Goal: Task Accomplishment & Management: Manage account settings

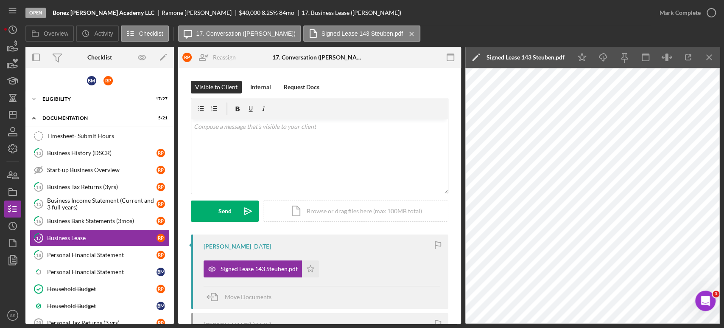
scroll to position [84, 0]
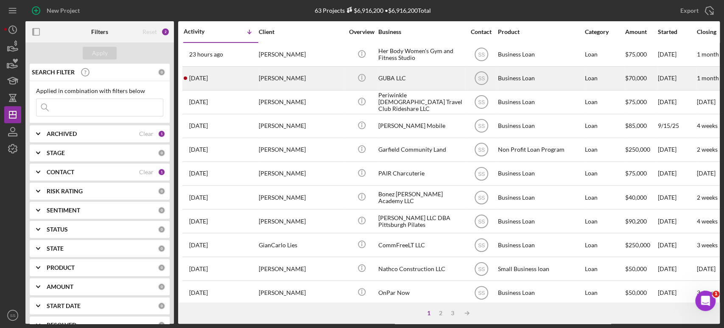
click at [280, 77] on div "Gurcan Bayraktar" at bounding box center [301, 78] width 85 height 22
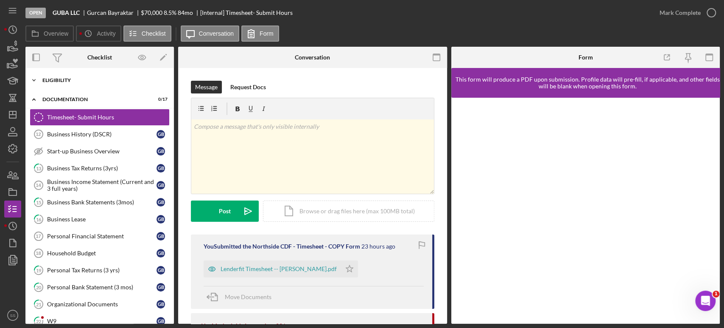
click at [53, 75] on div "Icon/Expander Eligibility 11 / 19" at bounding box center [99, 80] width 148 height 17
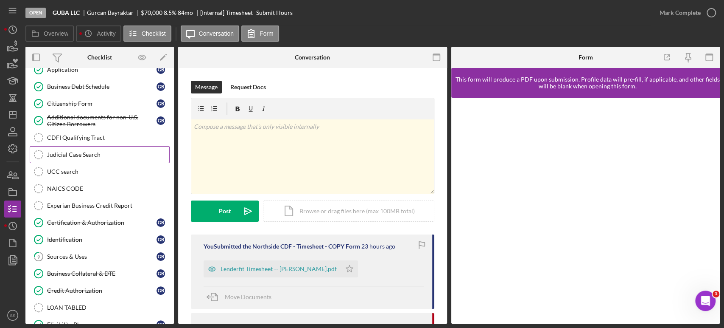
scroll to position [94, 0]
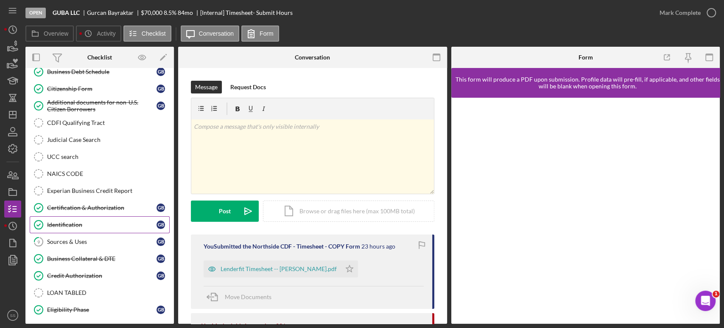
click at [75, 222] on div "Identification" at bounding box center [101, 224] width 109 height 7
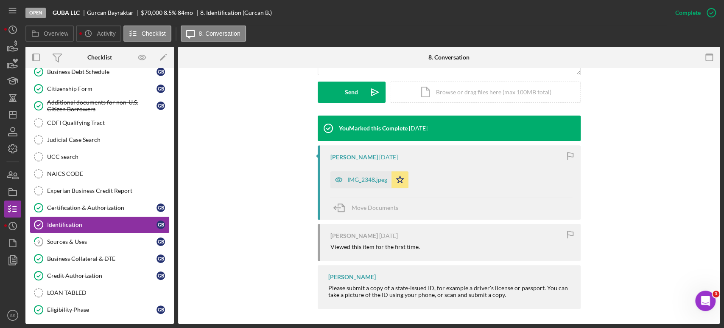
scroll to position [237, 0]
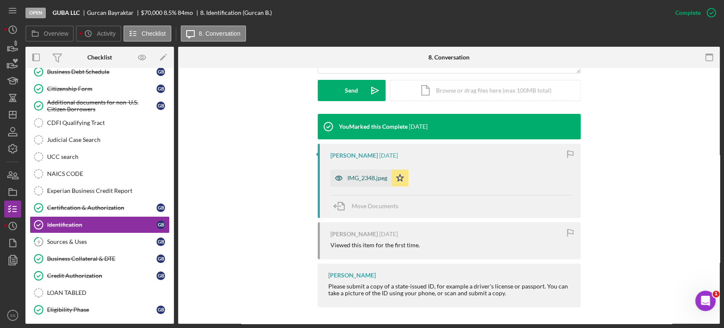
click at [352, 178] on div "IMG_2348.jpeg" at bounding box center [367, 177] width 40 height 7
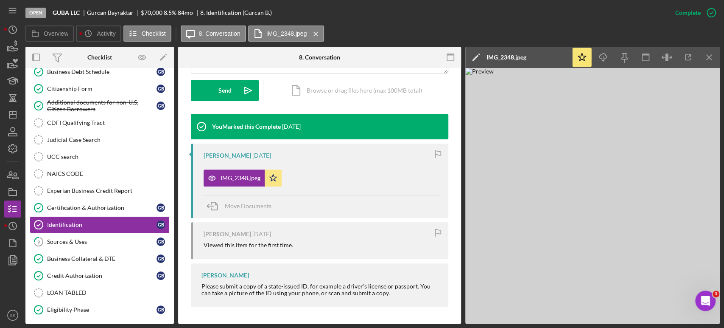
click at [556, 224] on img at bounding box center [592, 195] width 255 height 255
click at [602, 57] on icon "Icon/Download" at bounding box center [603, 57] width 19 height 19
click at [297, 206] on div "Move Documents" at bounding box center [322, 206] width 236 height 23
click at [7, 113] on icon "Icon/Dashboard" at bounding box center [12, 114] width 21 height 21
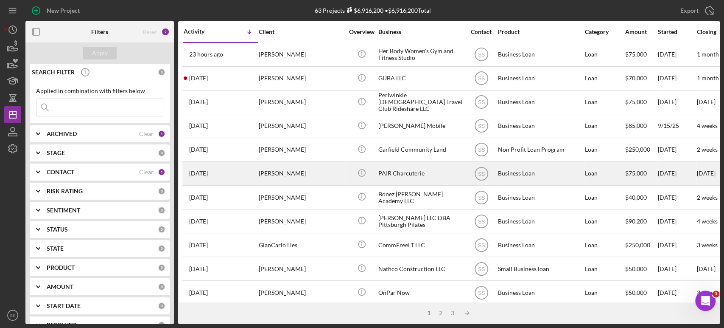
click at [263, 174] on div "Shaquala Swinton" at bounding box center [301, 173] width 85 height 22
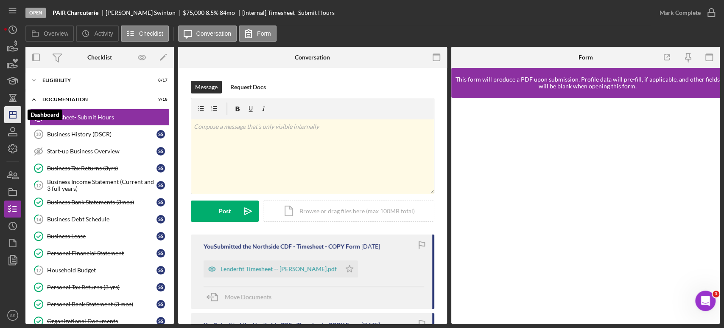
click at [13, 117] on icon "Icon/Dashboard" at bounding box center [12, 114] width 21 height 21
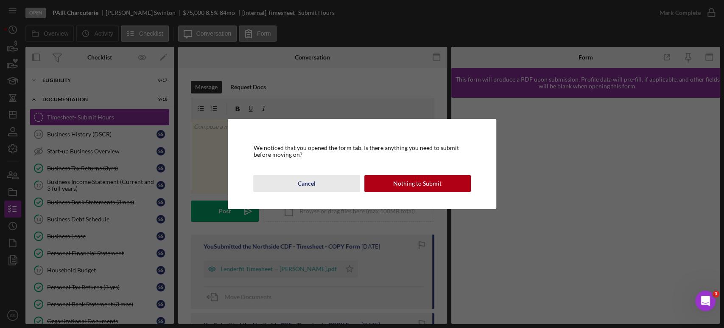
click at [295, 186] on button "Cancel" at bounding box center [306, 183] width 106 height 17
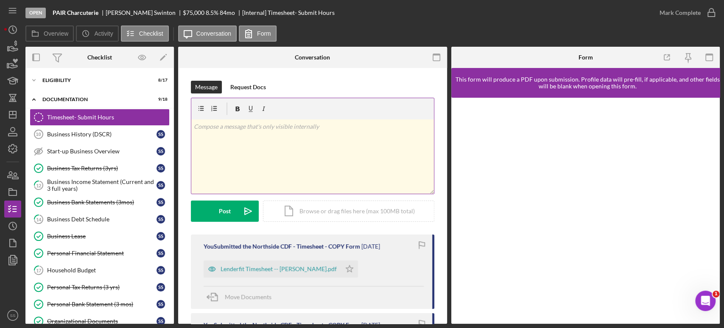
click at [258, 160] on div "v Color teal Color pink Remove color Add row above Add row below Add column bef…" at bounding box center [312, 156] width 243 height 74
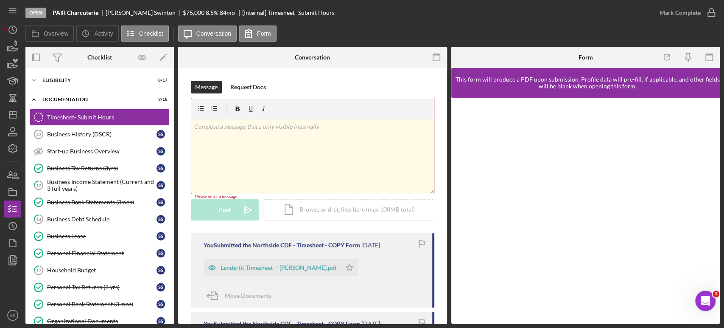
click at [271, 165] on div "v Color teal Color pink Remove color Add row above Add row below Add column bef…" at bounding box center [312, 156] width 243 height 74
click at [10, 117] on icon "Icon/Dashboard" at bounding box center [12, 114] width 21 height 21
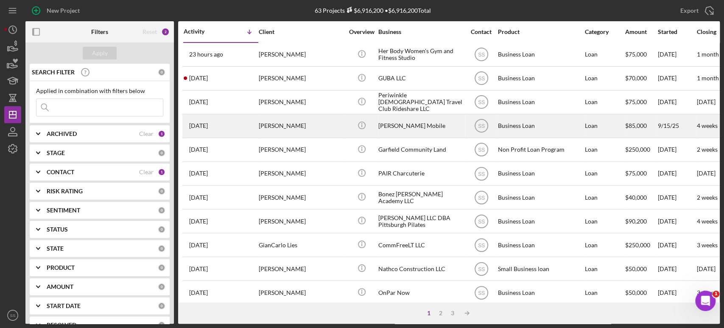
click at [286, 126] on div "Carlos Milanes" at bounding box center [301, 126] width 85 height 22
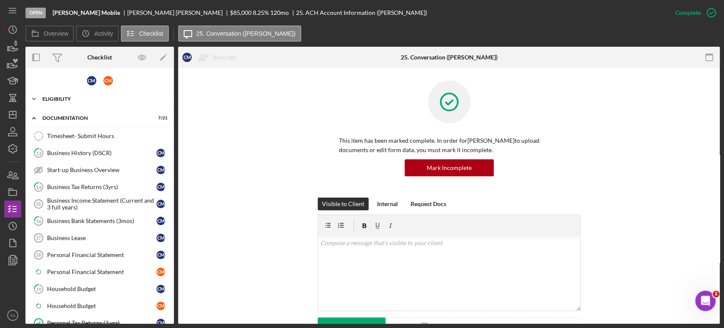
click at [66, 97] on div "Eligibility" at bounding box center [102, 98] width 121 height 5
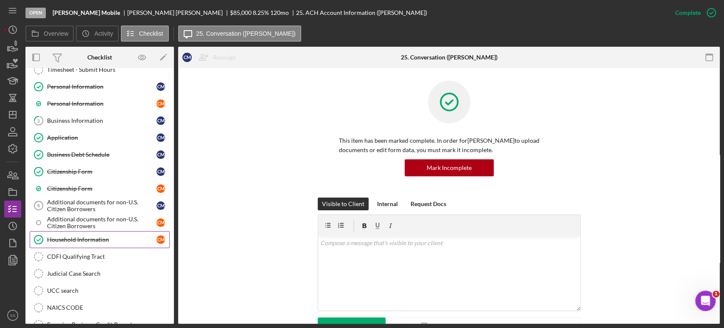
scroll to position [94, 0]
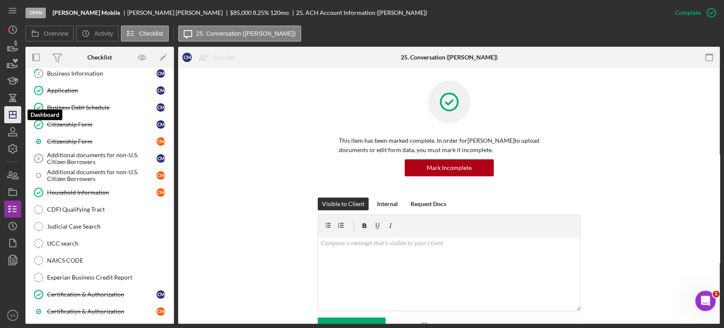
click at [14, 115] on icon "Icon/Dashboard" at bounding box center [12, 114] width 21 height 21
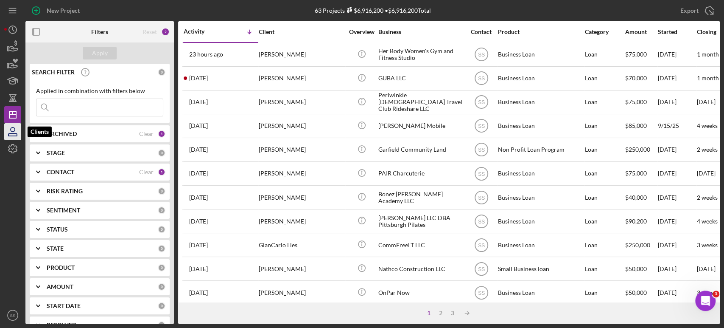
click at [17, 132] on icon "button" at bounding box center [12, 131] width 21 height 21
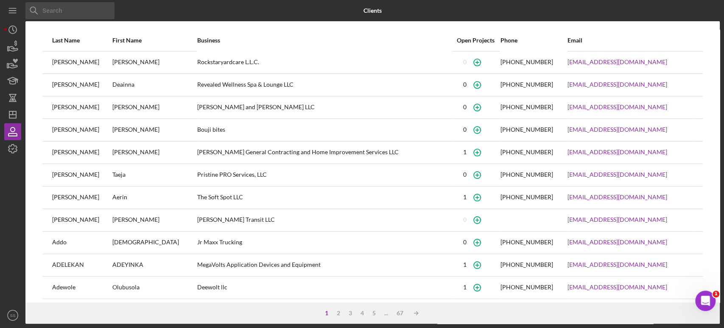
click at [49, 11] on input at bounding box center [69, 10] width 89 height 17
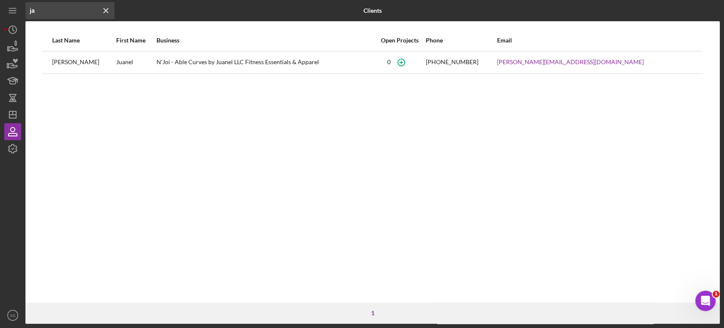
type input "j"
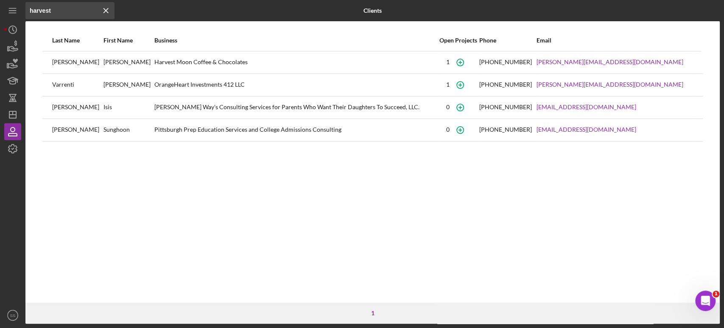
type input "harvest"
click at [164, 64] on div "Harvest Moon Coffee & Chocolates" at bounding box center [295, 62] width 283 height 21
click at [11, 112] on icon "Icon/Dashboard" at bounding box center [12, 114] width 21 height 21
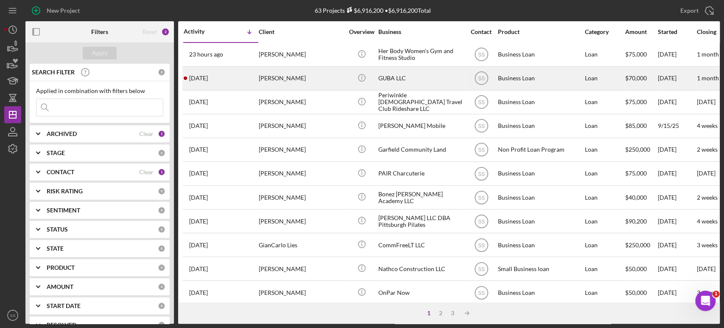
click at [291, 77] on div "Gurcan Bayraktar" at bounding box center [301, 78] width 85 height 22
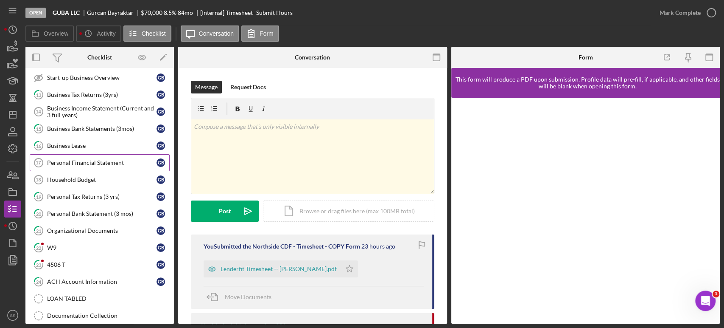
scroll to position [99, 0]
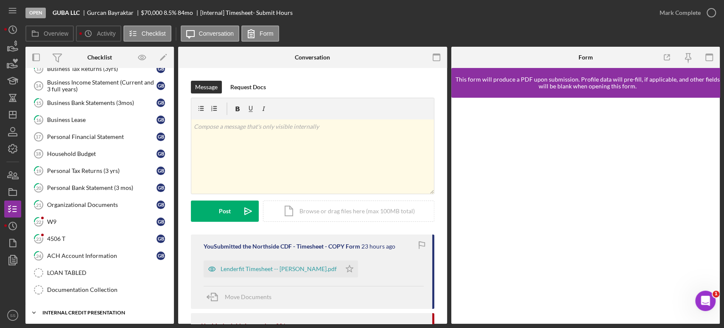
click at [56, 307] on div "Icon/Expander Internal Credit Presentation 0 / 18" at bounding box center [99, 312] width 148 height 17
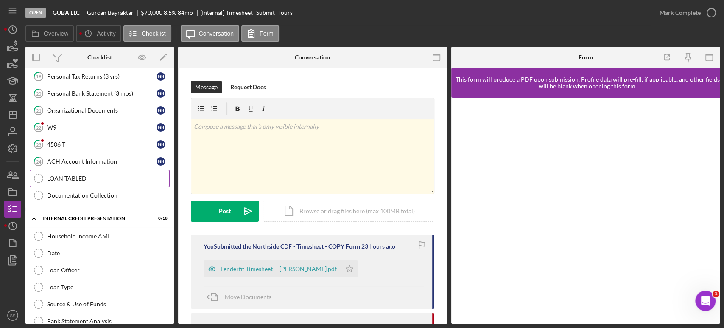
scroll to position [0, 0]
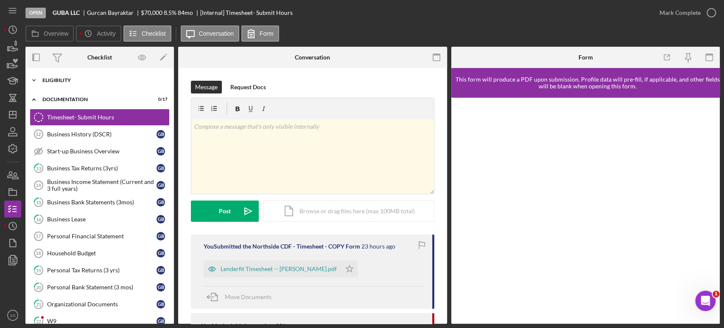
click at [62, 81] on div "Eligibility" at bounding box center [102, 80] width 121 height 5
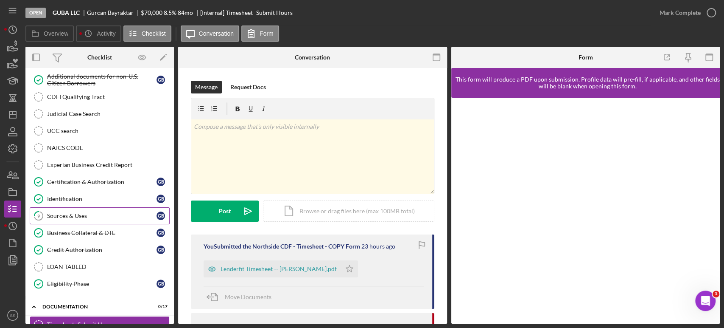
scroll to position [141, 0]
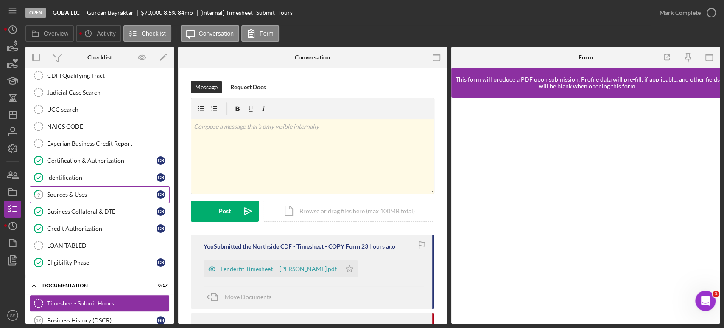
click at [81, 227] on div "Credit Authorization" at bounding box center [101, 228] width 109 height 7
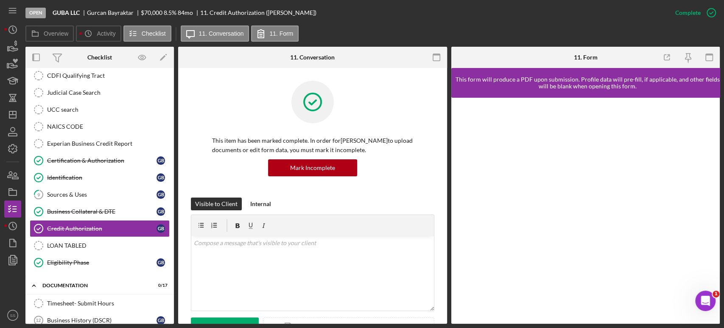
scroll to position [235, 0]
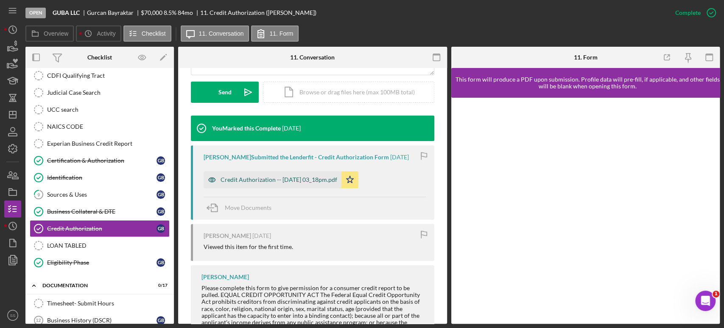
click at [243, 179] on div "Credit Authorization -- 2025-09-26 03_18pm.pdf" at bounding box center [279, 179] width 117 height 7
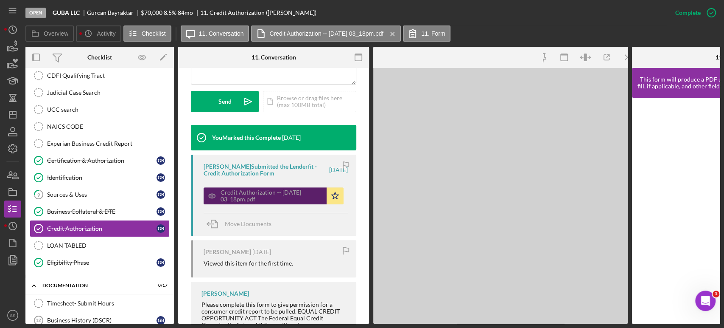
scroll to position [245, 0]
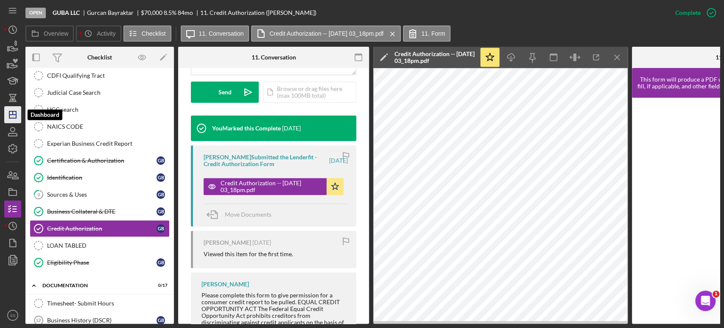
click at [17, 115] on icon "Icon/Dashboard" at bounding box center [12, 114] width 21 height 21
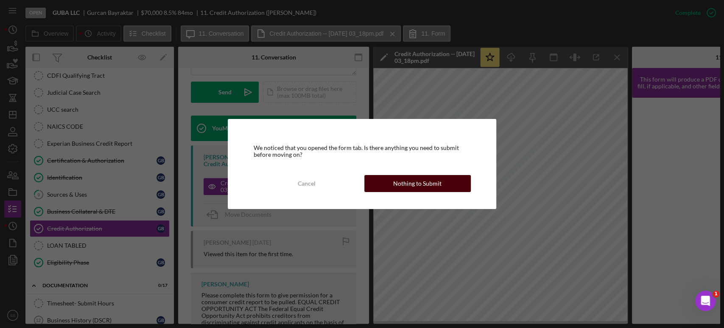
click at [431, 183] on div "Nothing to Submit" at bounding box center [417, 183] width 48 height 17
